Goal: Task Accomplishment & Management: Manage account settings

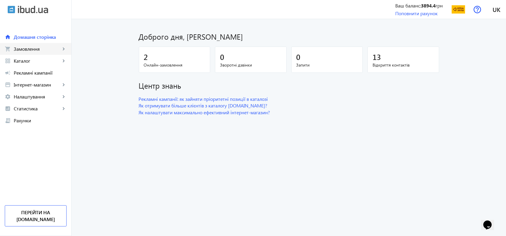
click at [10, 49] on mat-icon "shopping_cart" at bounding box center [8, 49] width 6 height 6
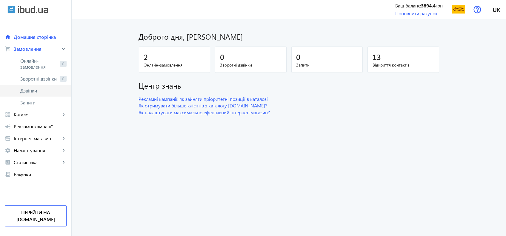
click at [17, 92] on link "Дзвінки" at bounding box center [35, 91] width 71 height 12
